Goal: Transaction & Acquisition: Purchase product/service

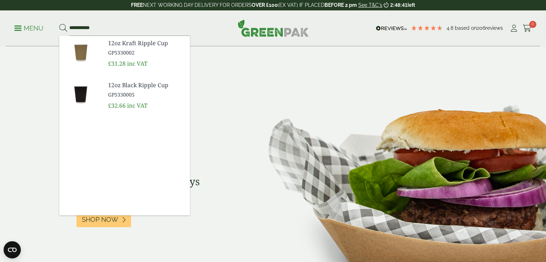
type input "**********"
click at [109, 51] on span "GP5330002" at bounding box center [146, 53] width 76 height 8
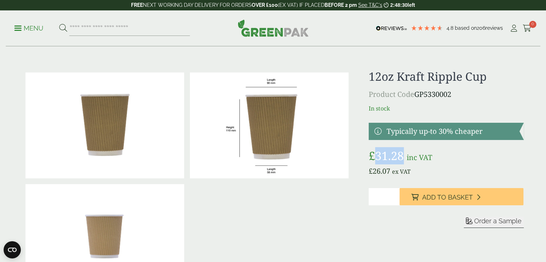
drag, startPoint x: 375, startPoint y: 157, endPoint x: 403, endPoint y: 156, distance: 28.0
click at [403, 156] on bdi "£ 31.28" at bounding box center [386, 155] width 35 height 15
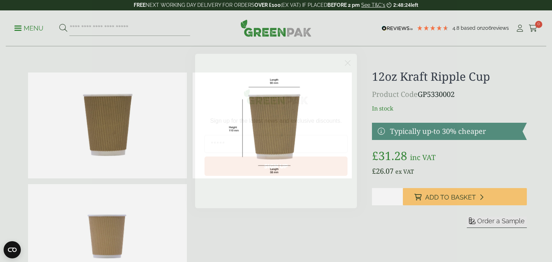
drag, startPoint x: 350, startPoint y: 63, endPoint x: 298, endPoint y: 36, distance: 58.2
click at [350, 63] on circle "Close dialog" at bounding box center [348, 63] width 12 height 12
